Goal: Task Accomplishment & Management: Use online tool/utility

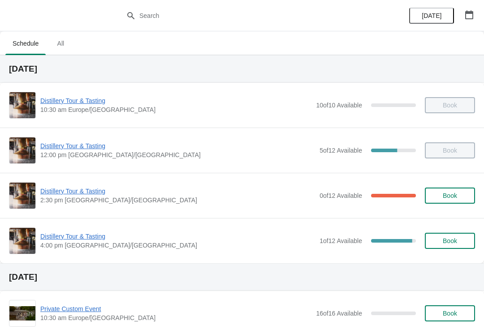
click at [103, 235] on span "Distillery Tour & Tasting" at bounding box center [177, 236] width 275 height 9
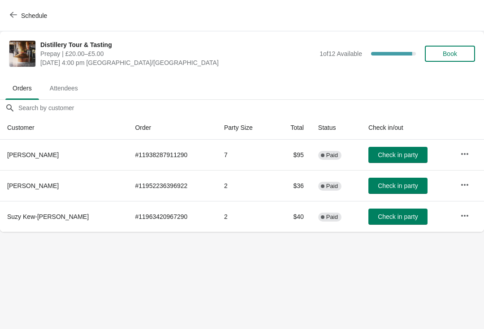
click at [379, 212] on button "Check in party" at bounding box center [397, 217] width 59 height 16
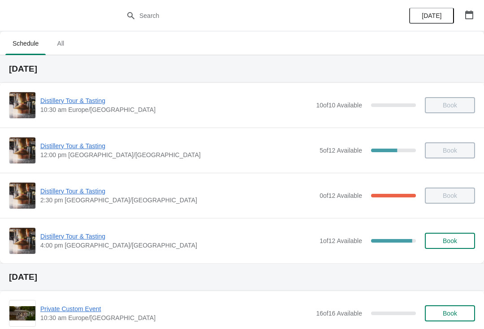
click at [83, 229] on div "Distillery Tour & Tasting 4:00 pm [GEOGRAPHIC_DATA]/[GEOGRAPHIC_DATA] 1 of 12 A…" at bounding box center [242, 241] width 466 height 27
click at [86, 233] on span "Distillery Tour & Tasting" at bounding box center [177, 236] width 275 height 9
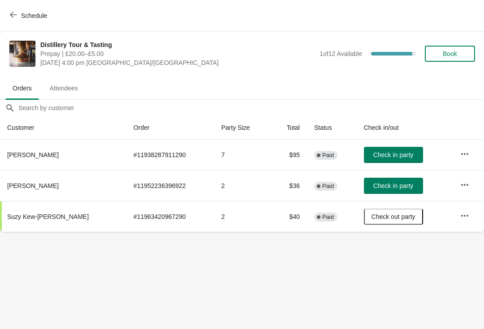
click at [400, 152] on span "Check in party" at bounding box center [393, 154] width 40 height 7
click at [73, 85] on span "Attendees" at bounding box center [64, 88] width 43 height 16
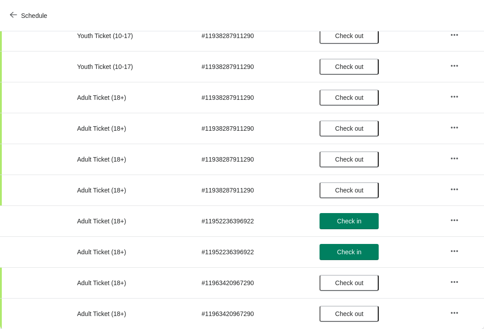
scroll to position [134, 0]
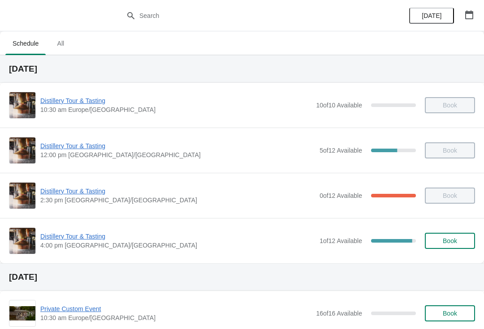
click at [70, 236] on span "Distillery Tour & Tasting" at bounding box center [177, 236] width 275 height 9
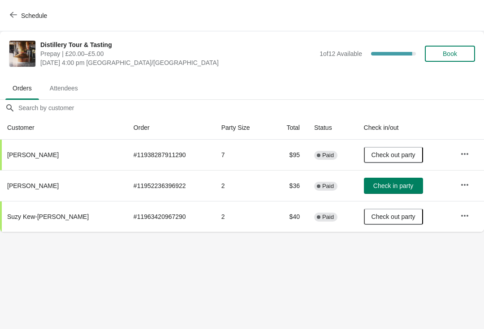
click at [380, 181] on button "Check in party" at bounding box center [393, 186] width 59 height 16
